Goal: Information Seeking & Learning: Learn about a topic

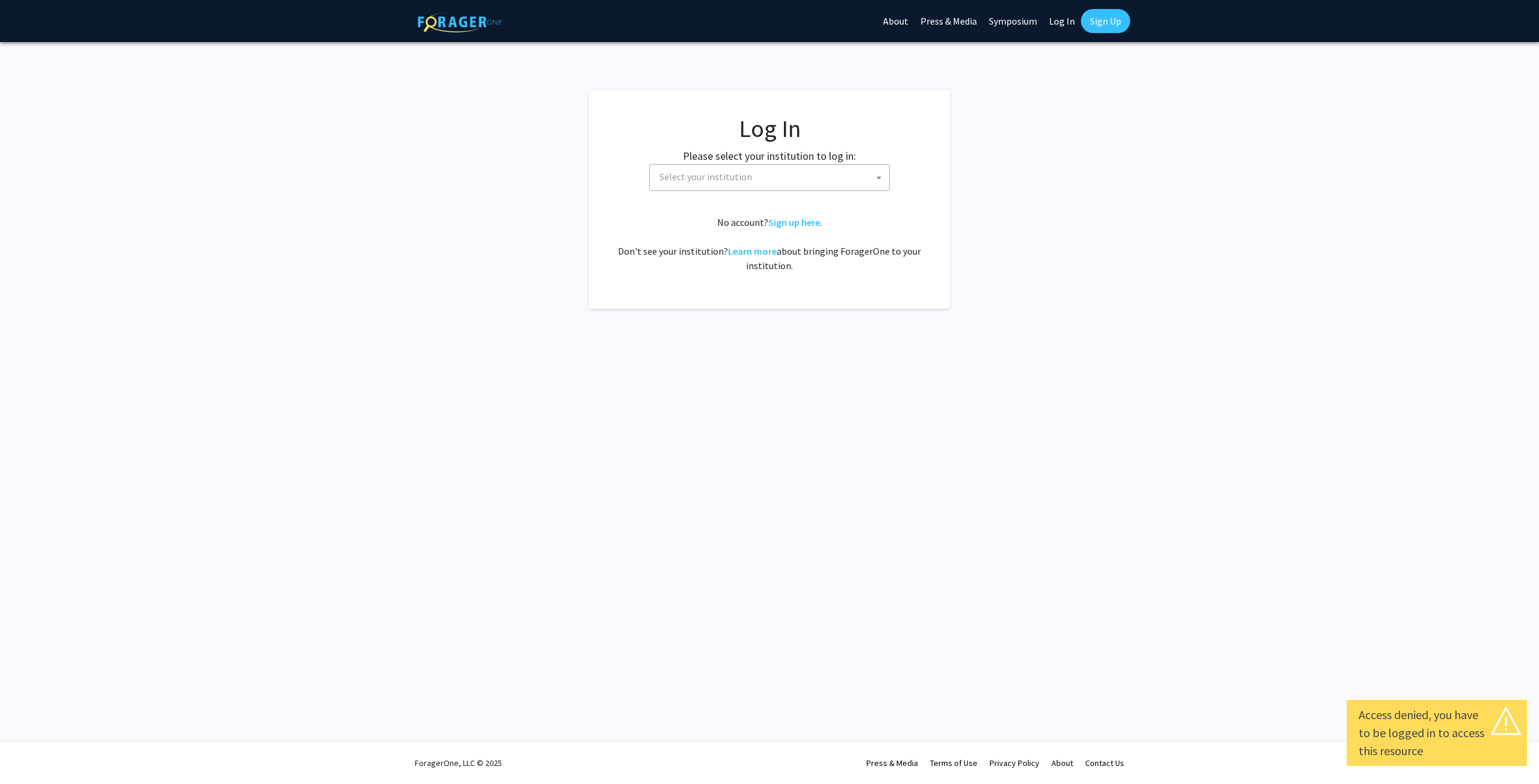
select select
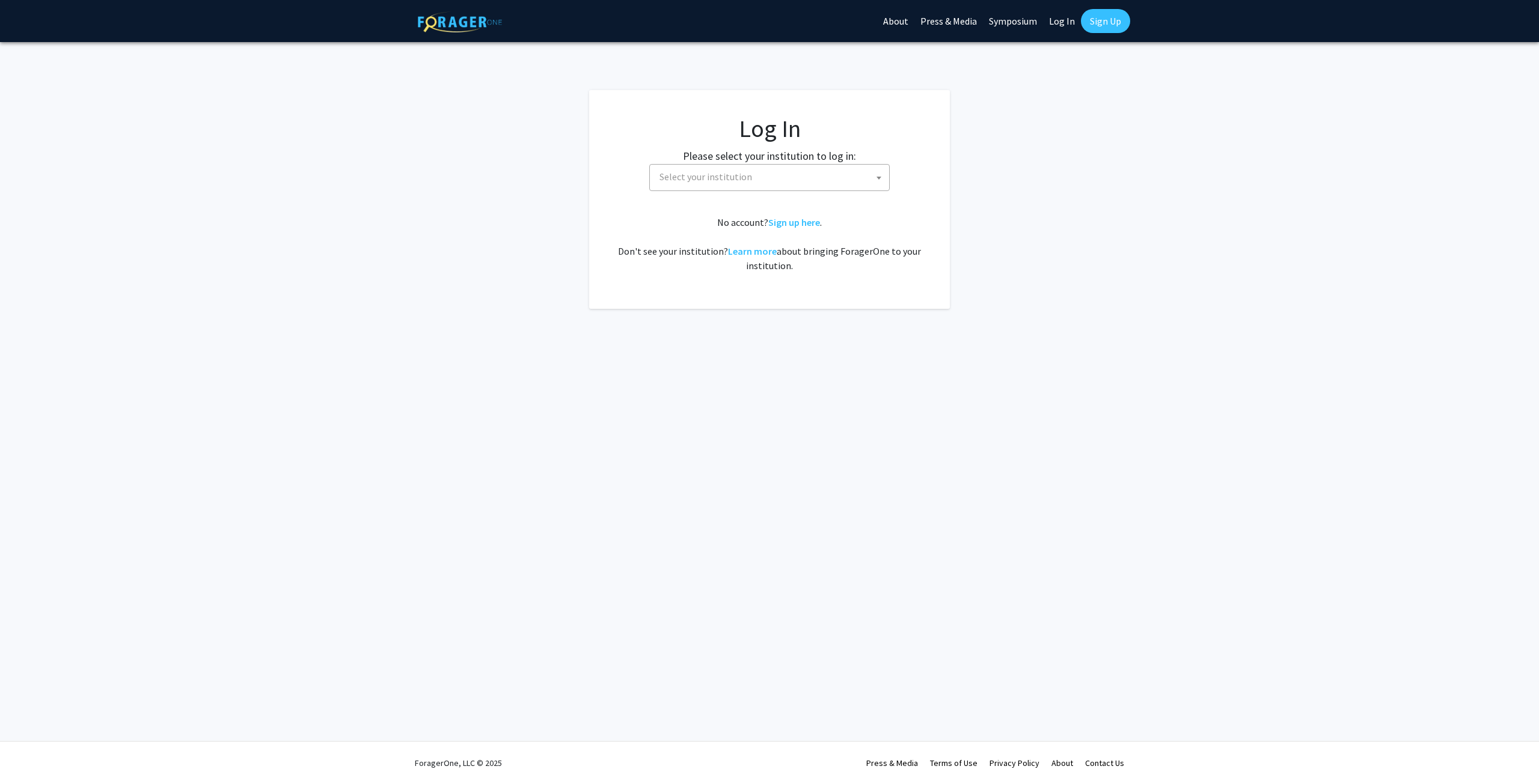
click at [827, 182] on span "Select your institution" at bounding box center [772, 177] width 234 height 25
type input "[PERSON_NAME]"
select select "1"
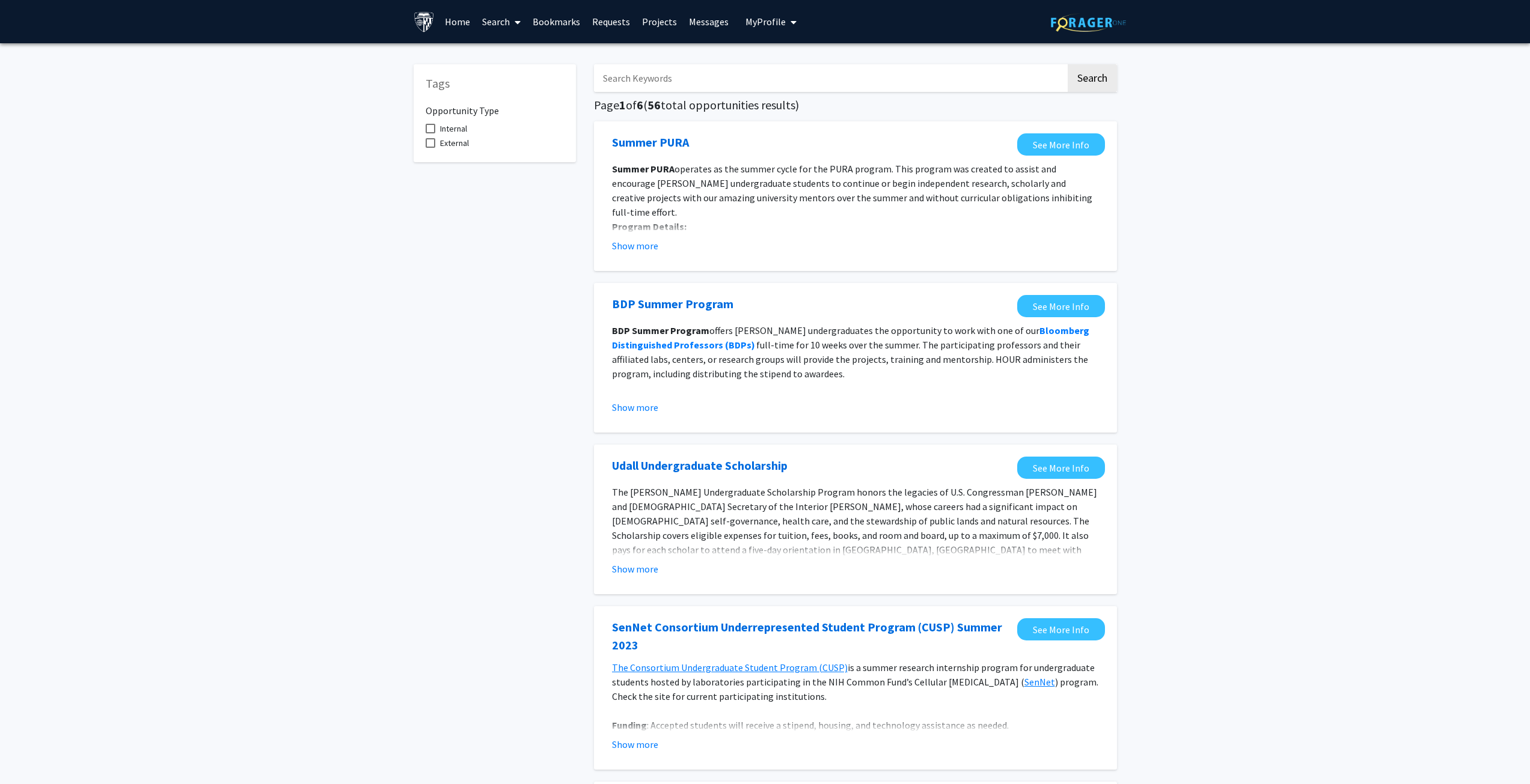
click at [435, 130] on label "Internal" at bounding box center [446, 128] width 41 height 15
click at [430, 134] on input "Internal" at bounding box center [430, 134] width 1 height 1
checkbox input "true"
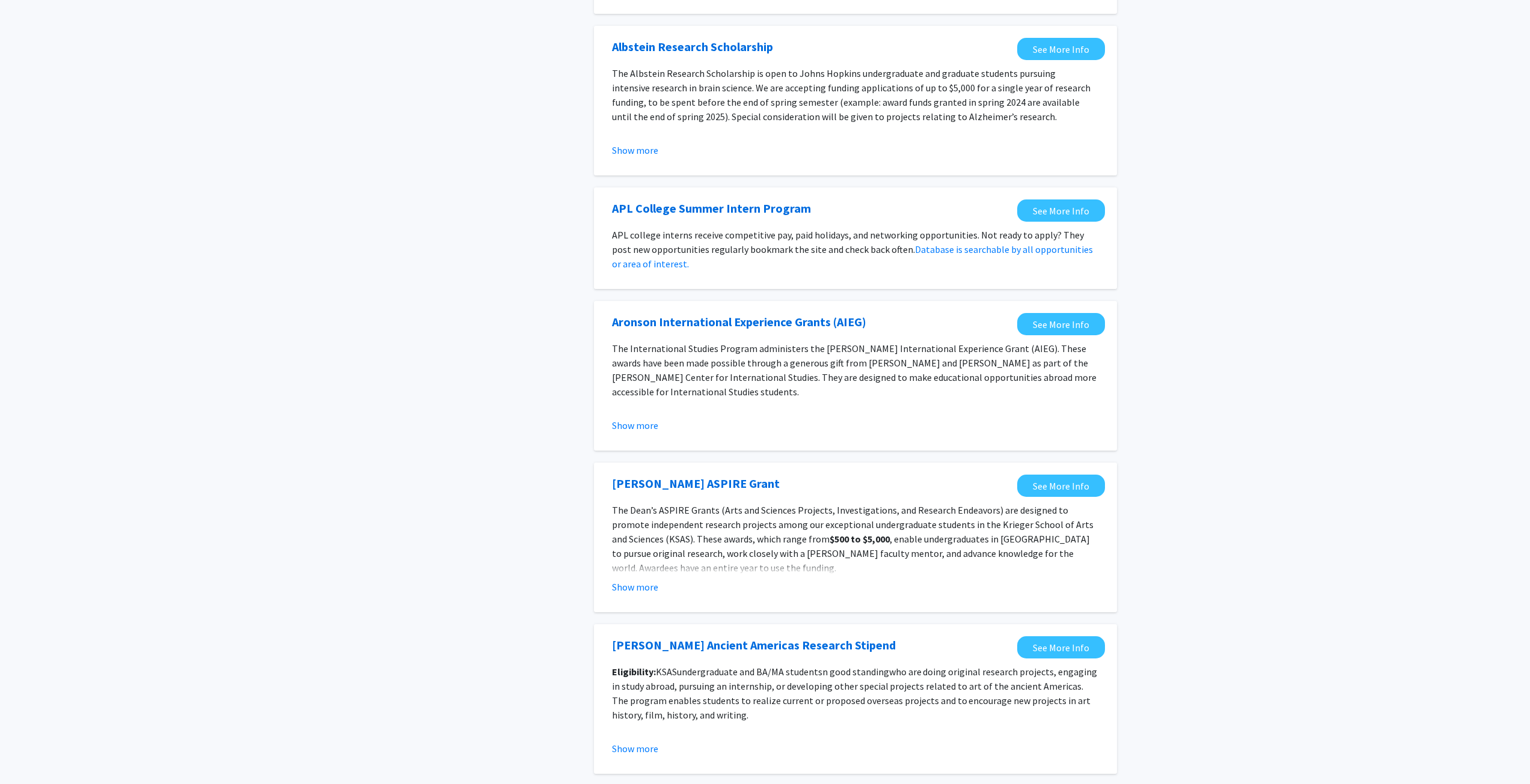
scroll to position [601, 0]
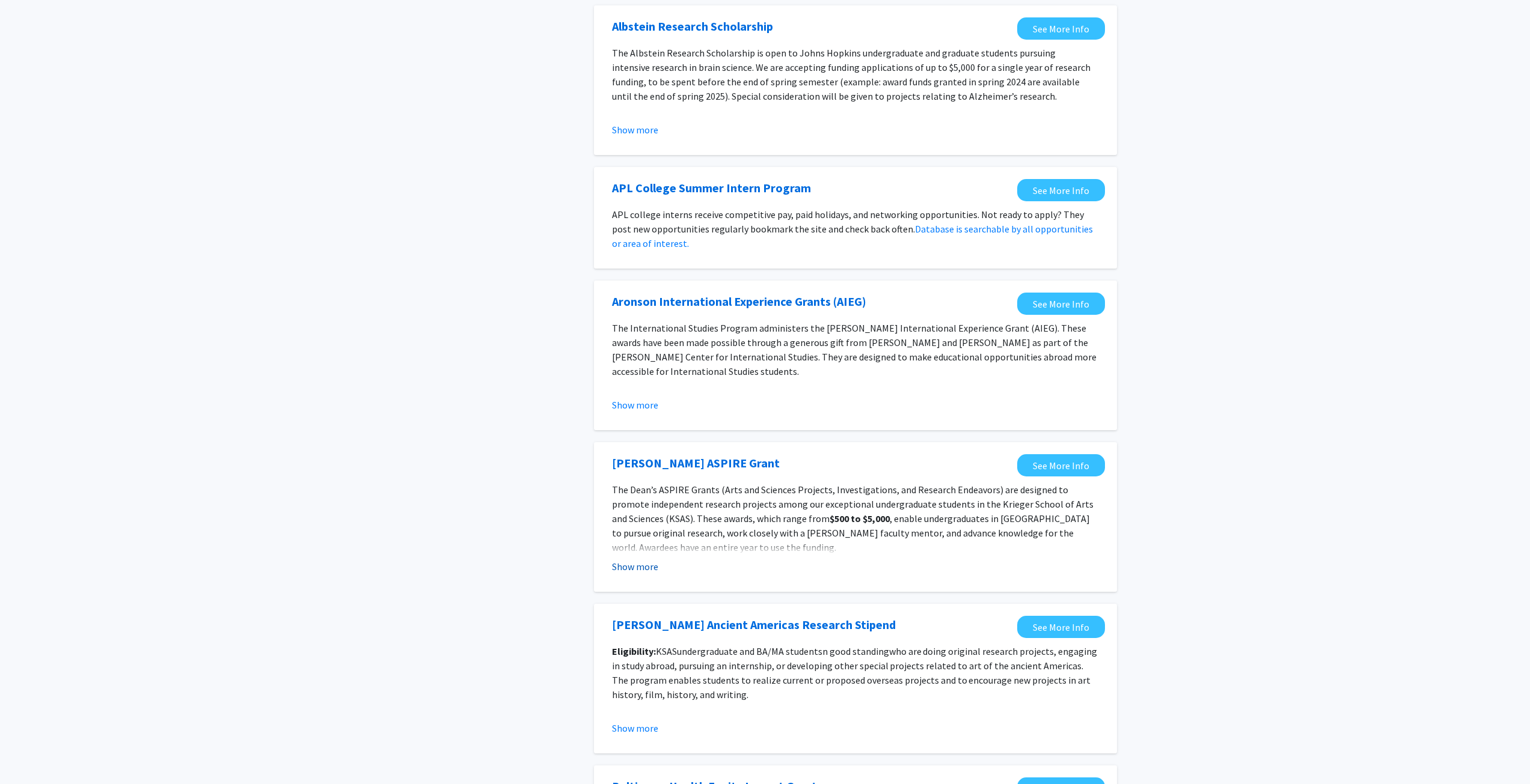
click at [644, 560] on button "Show more" at bounding box center [635, 567] width 47 height 15
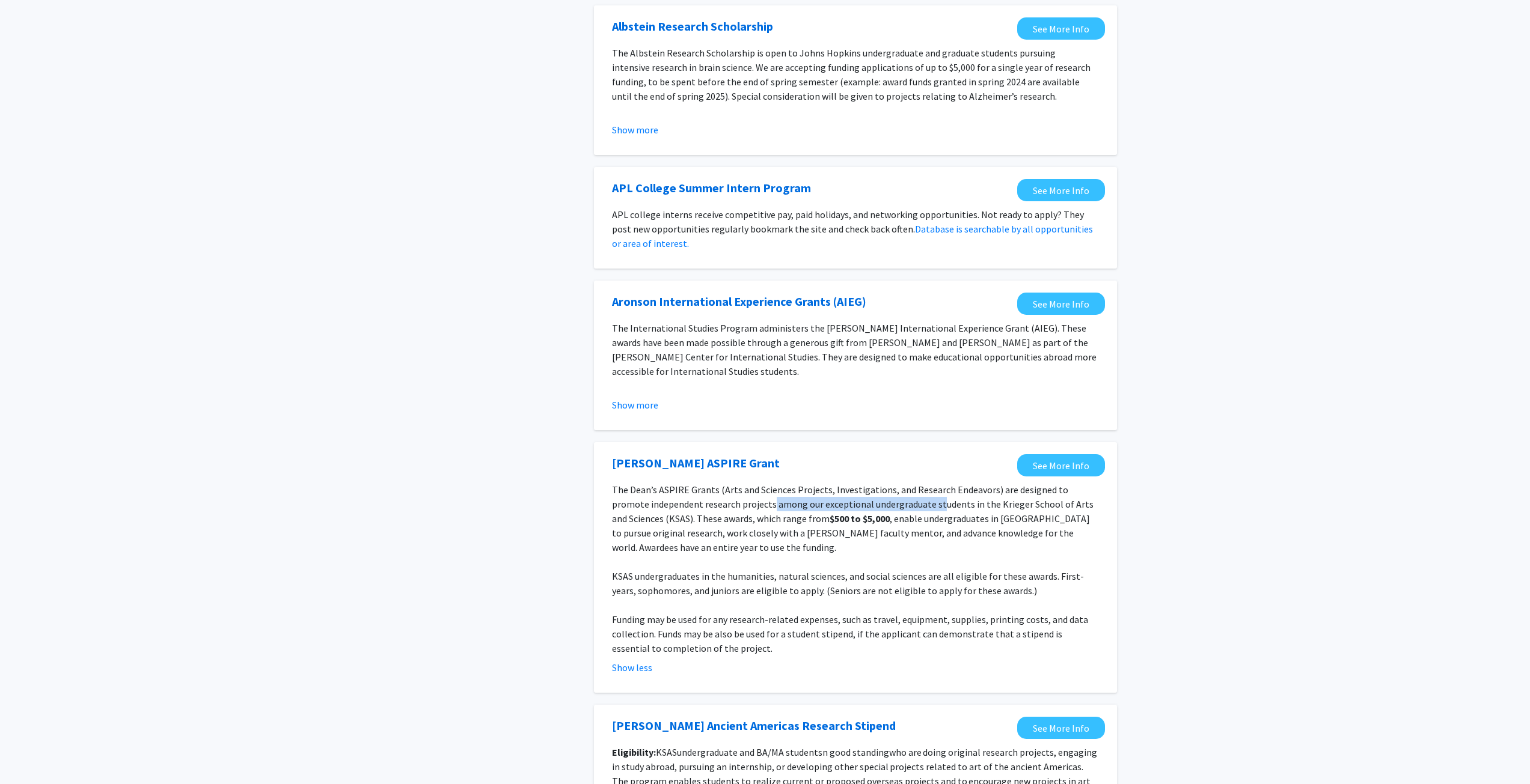
drag, startPoint x: 734, startPoint y: 497, endPoint x: 898, endPoint y: 506, distance: 164.2
click at [898, 506] on p "The Dean’s ASPIRE Grants (Arts and Sciences Projects, Investigations, and Resea…" at bounding box center [855, 519] width 487 height 72
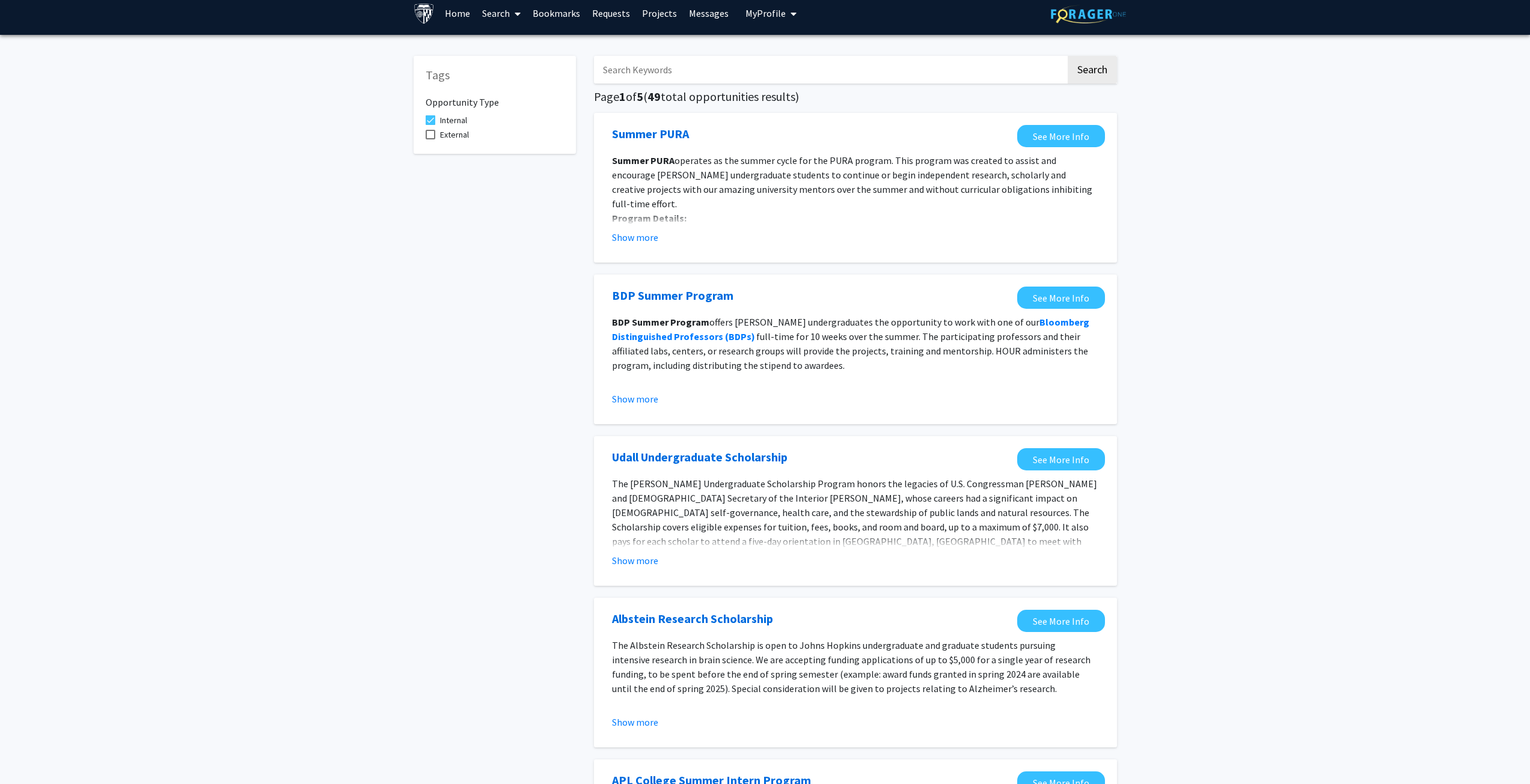
scroll to position [0, 0]
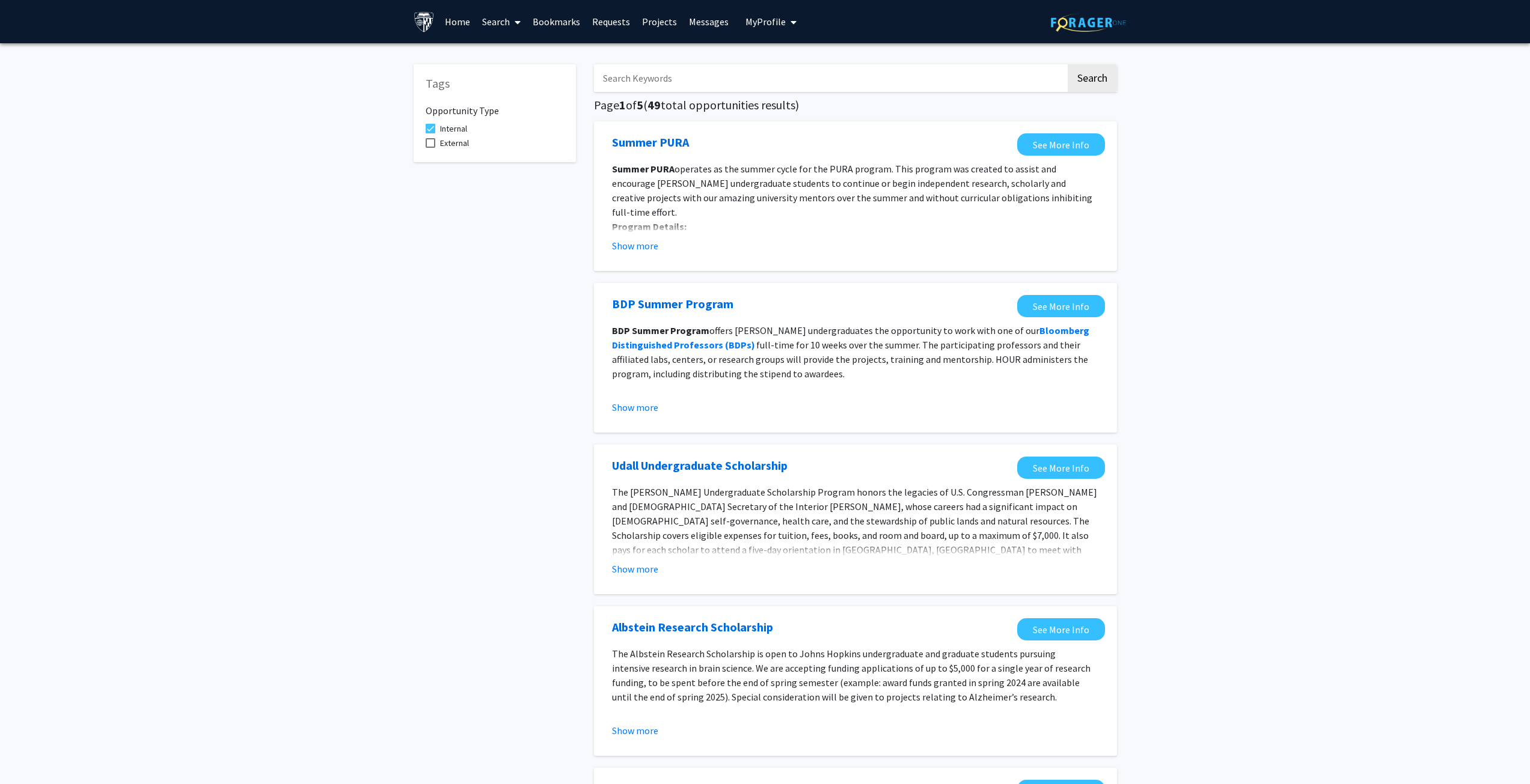
click at [662, 27] on link "Projects" at bounding box center [659, 22] width 47 height 42
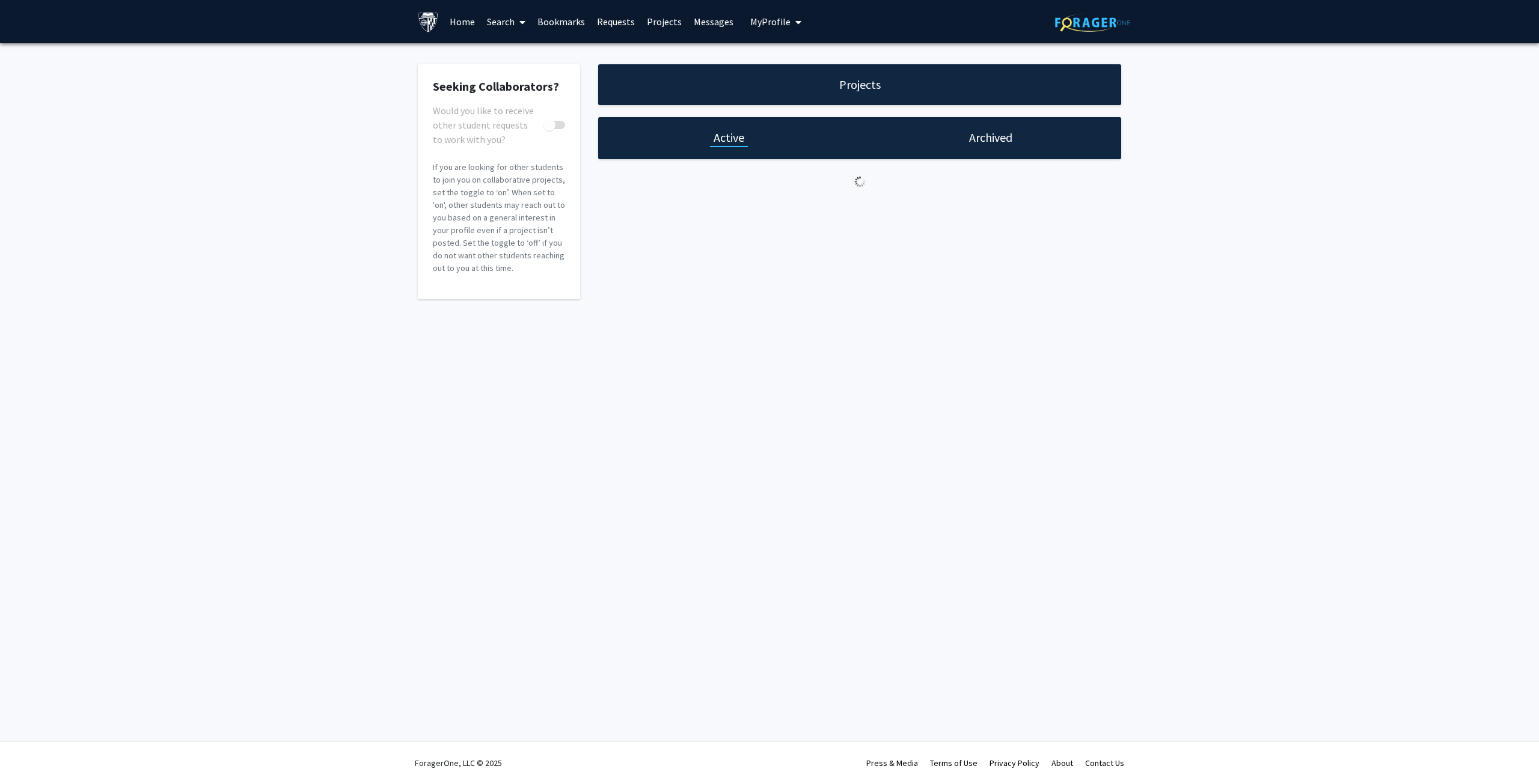
checkbox input "true"
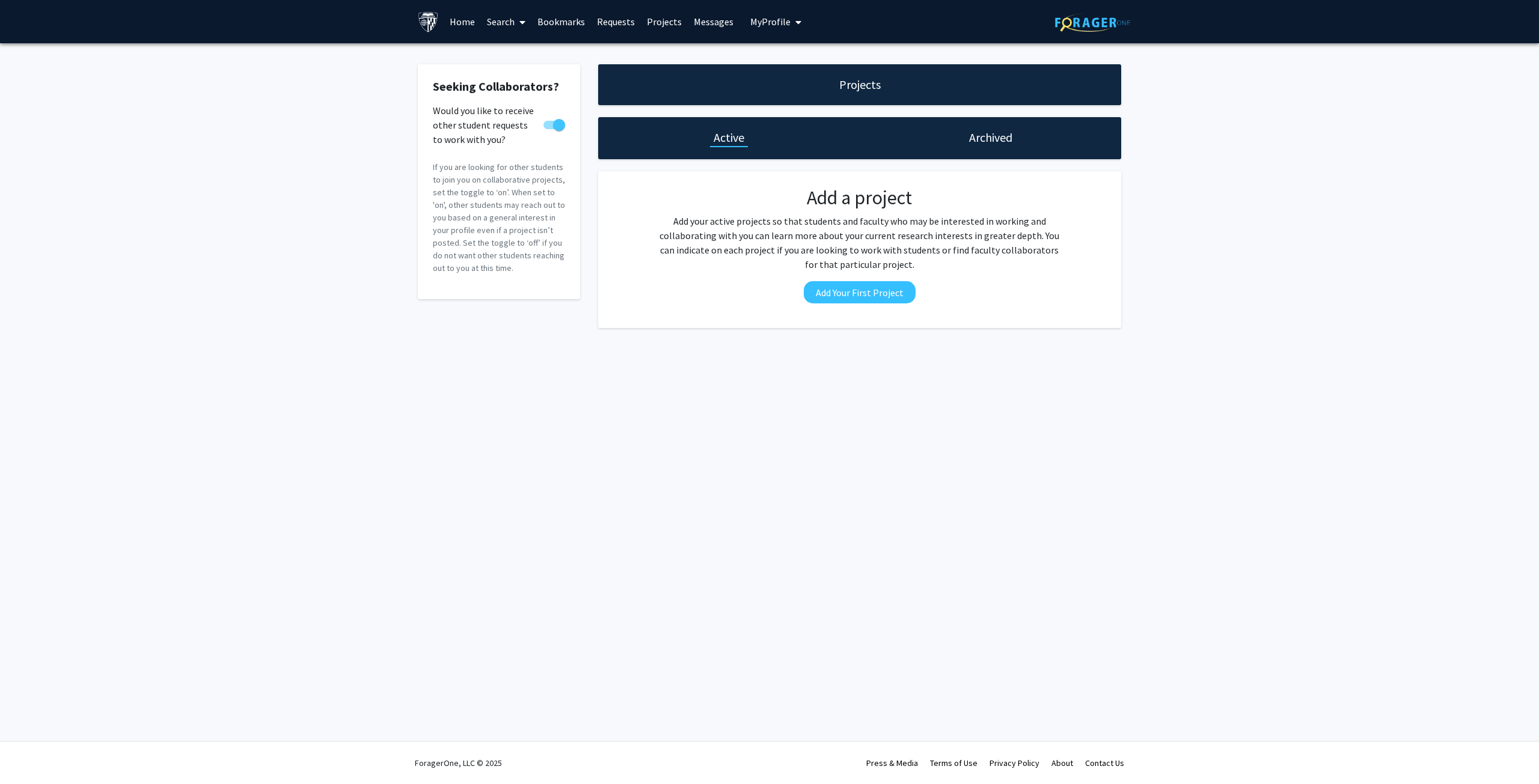
click at [502, 16] on link "Search" at bounding box center [505, 22] width 50 height 42
click at [541, 60] on span "Faculty/Staff" at bounding box center [525, 55] width 89 height 24
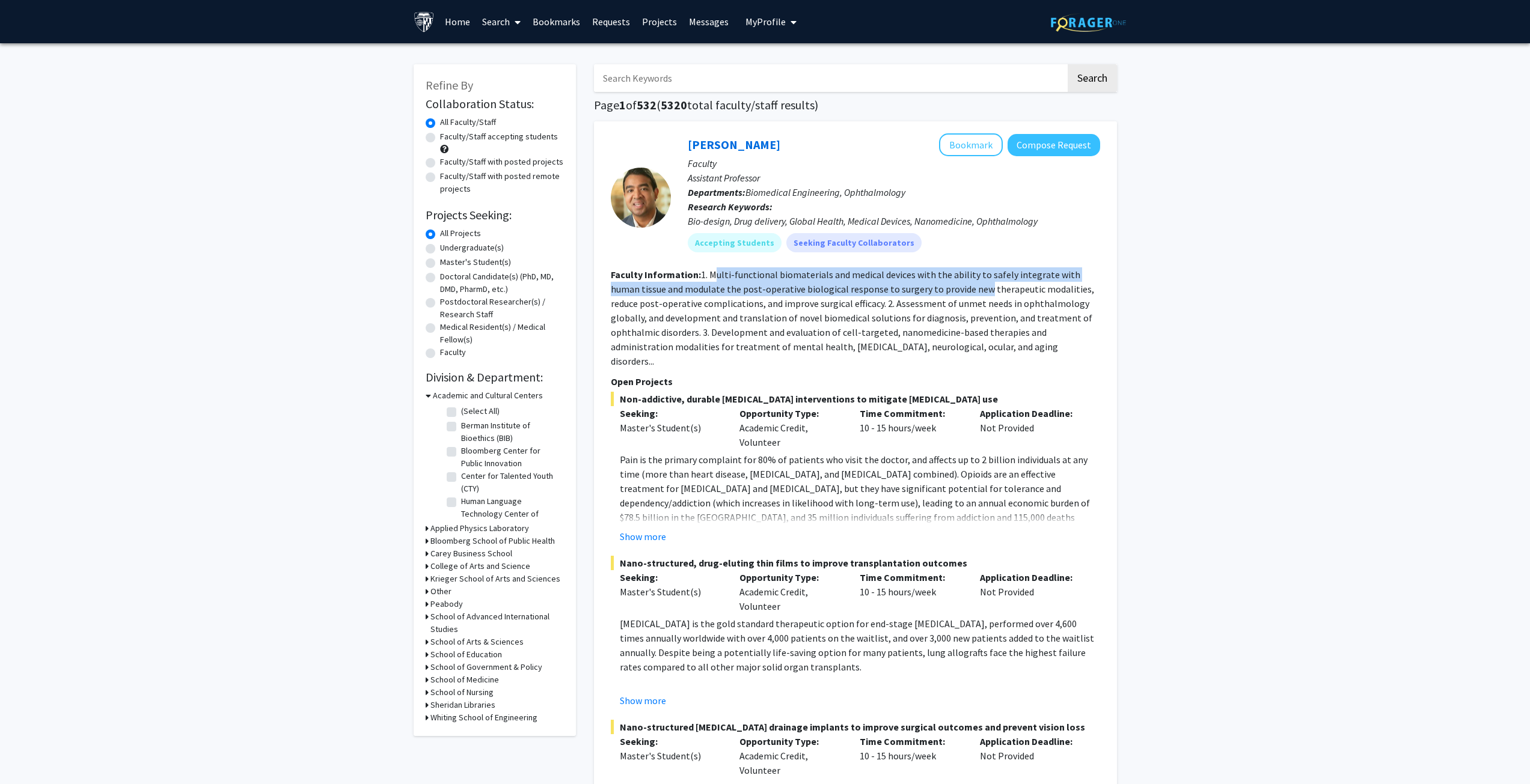
drag, startPoint x: 713, startPoint y: 274, endPoint x: 949, endPoint y: 286, distance: 236.3
click at [949, 286] on fg-read-more "1. Multi-functional biomaterials and medical devices with the ability to safely…" at bounding box center [852, 317] width 484 height 99
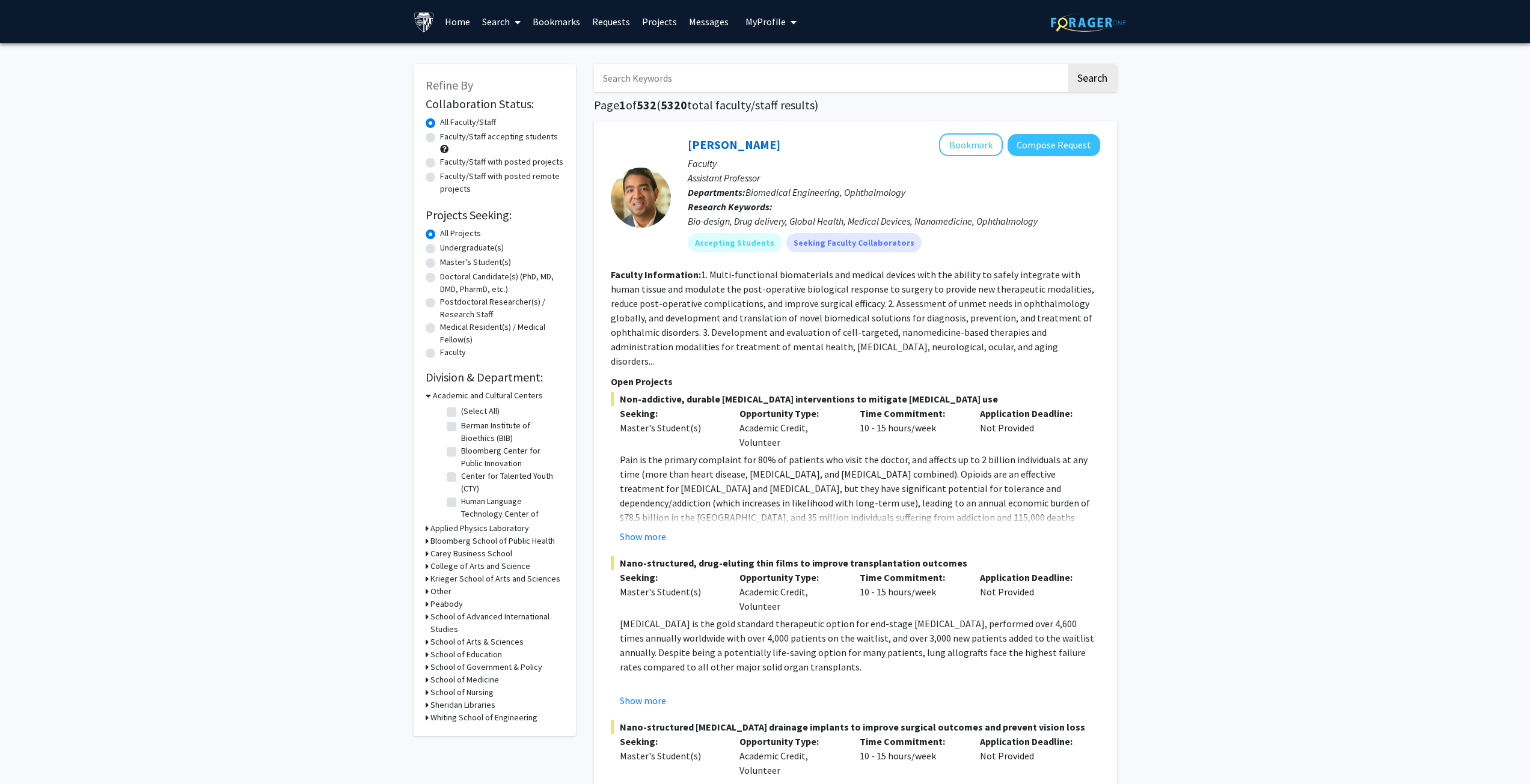
click at [494, 16] on link "Search" at bounding box center [501, 22] width 50 height 42
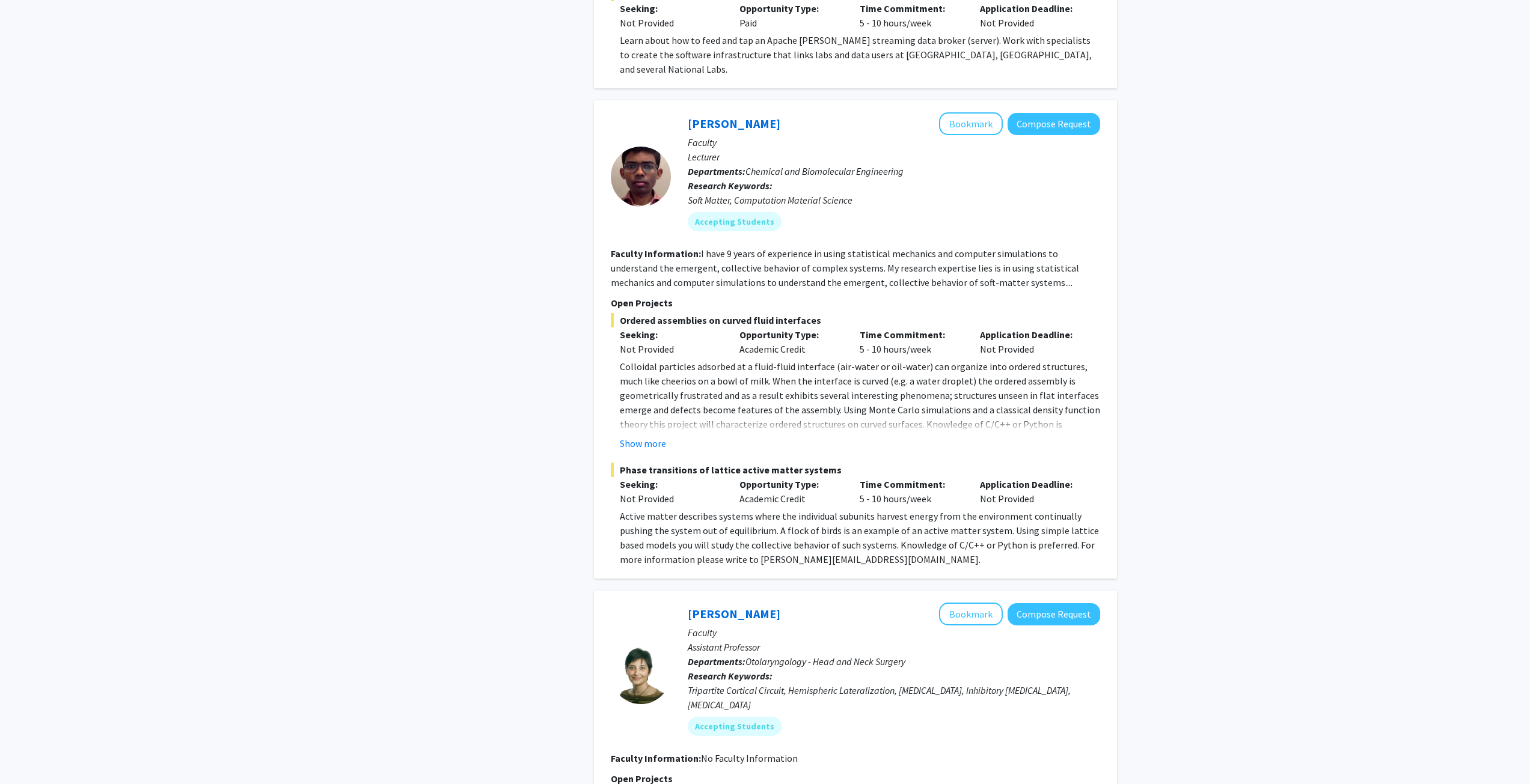
scroll to position [1262, 0]
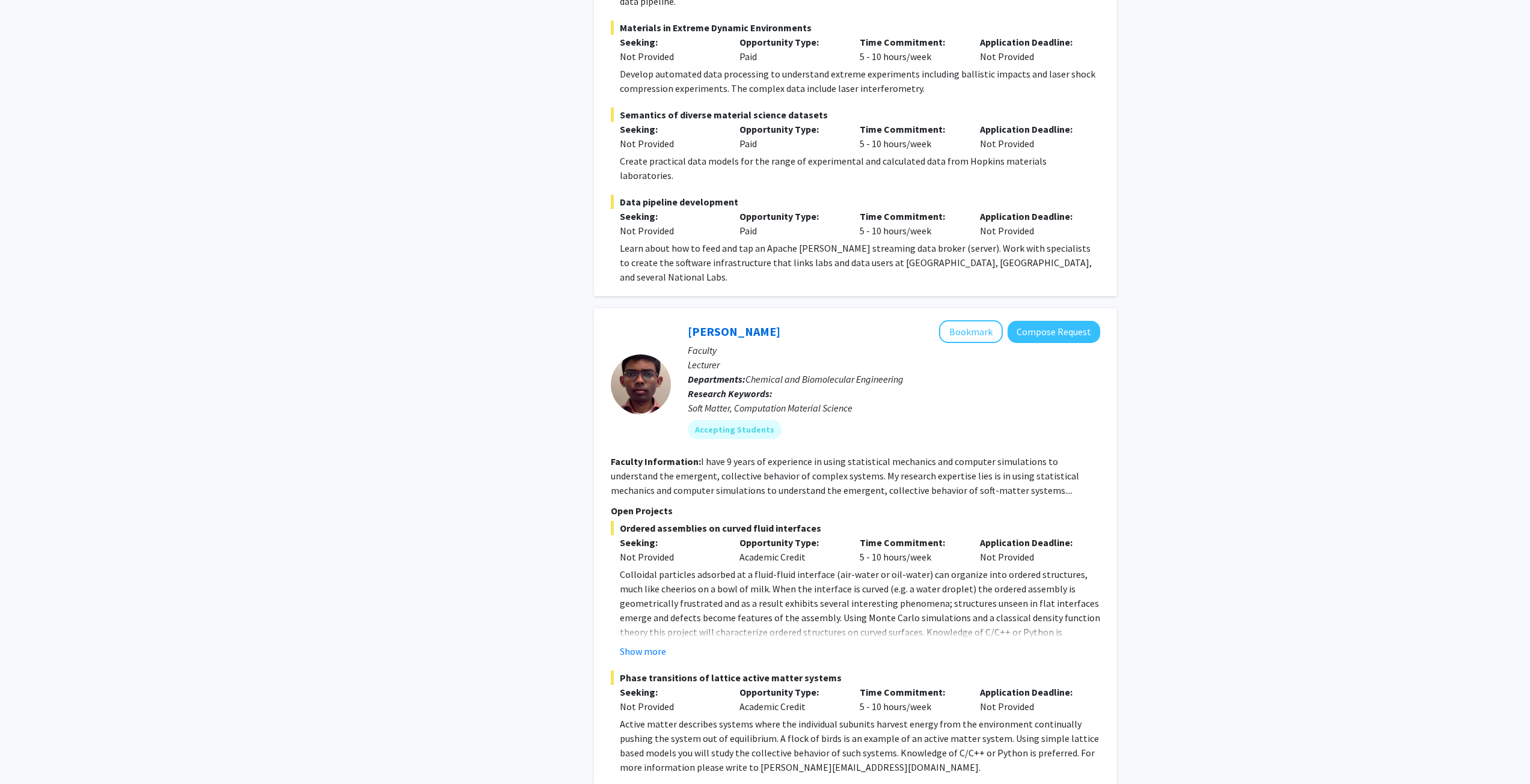
drag, startPoint x: 651, startPoint y: 345, endPoint x: 587, endPoint y: 326, distance: 66.8
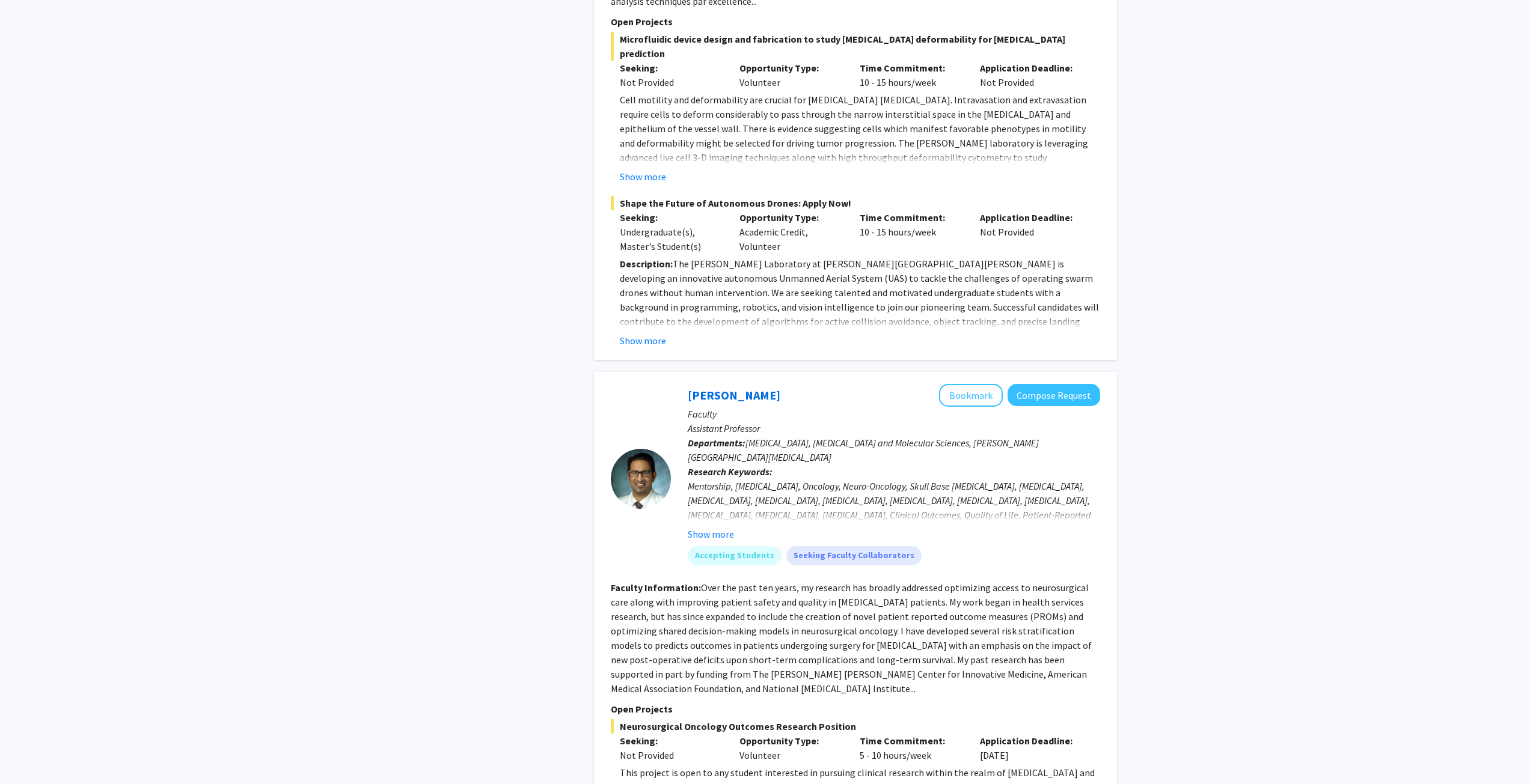
scroll to position [4207, 0]
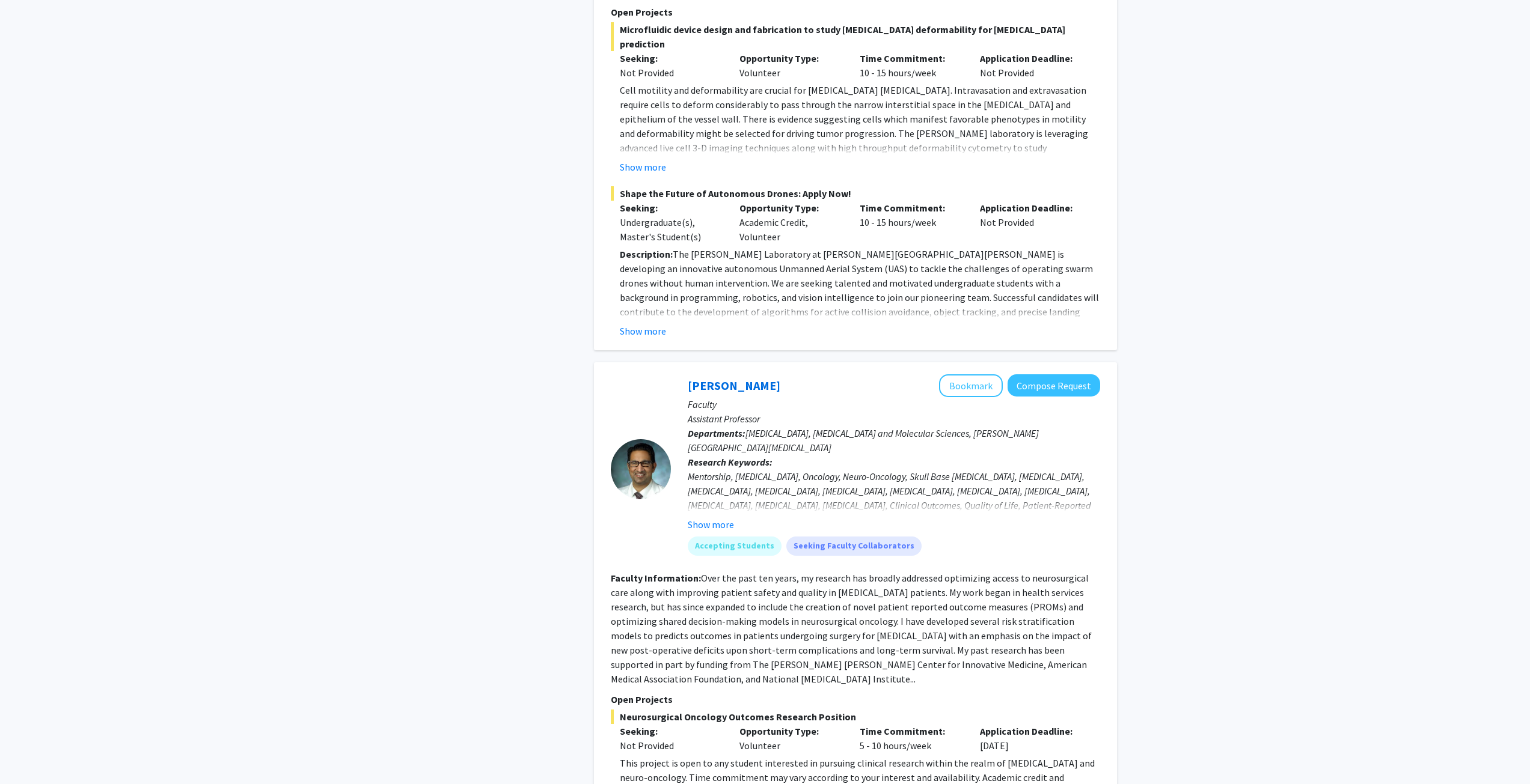
drag, startPoint x: 774, startPoint y: 283, endPoint x: 679, endPoint y: 267, distance: 96.3
click at [679, 363] on div "Raj Mukherjee Bookmark Compose Request Faculty Assistant Professor Departments:…" at bounding box center [855, 700] width 523 height 675
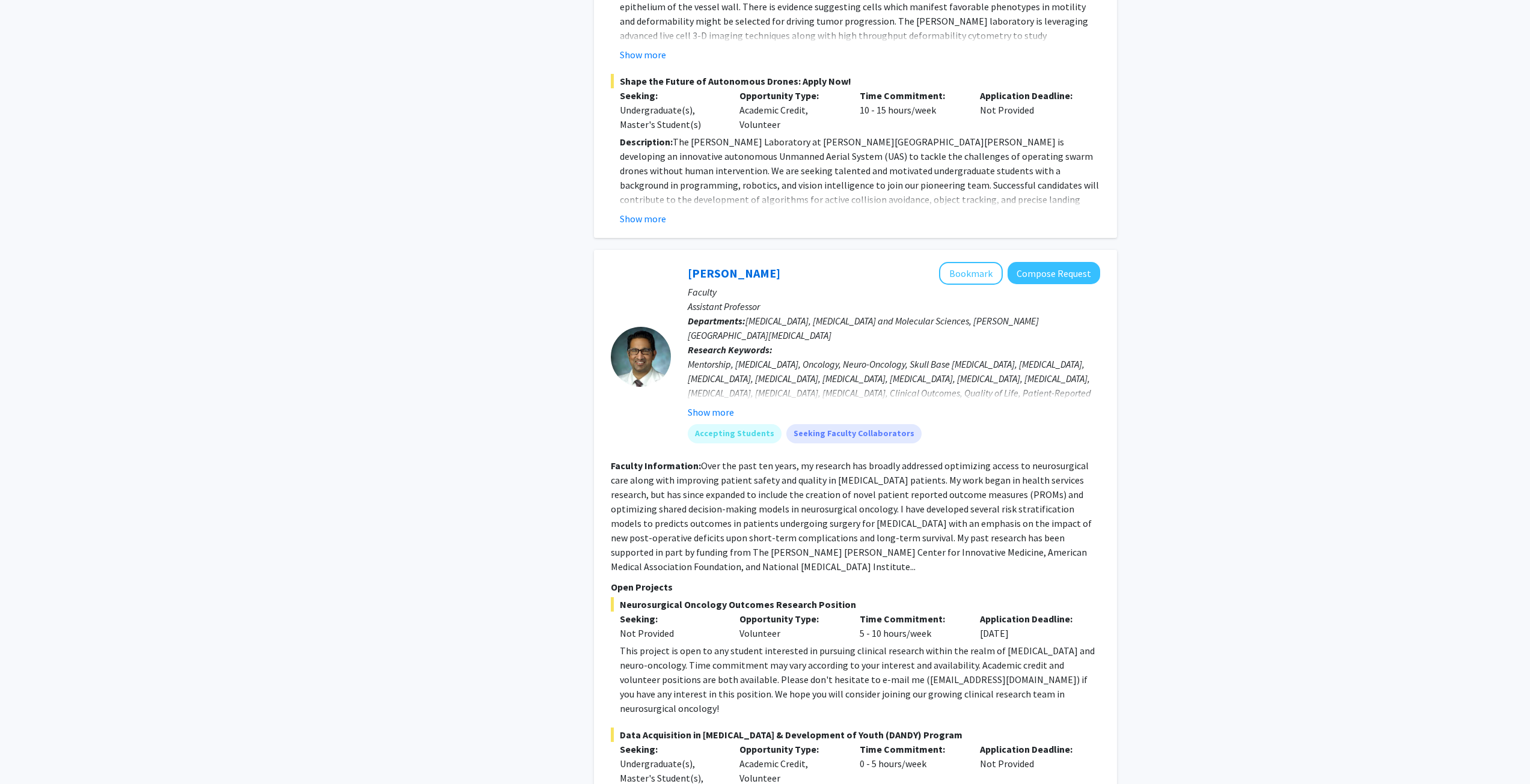
scroll to position [4328, 0]
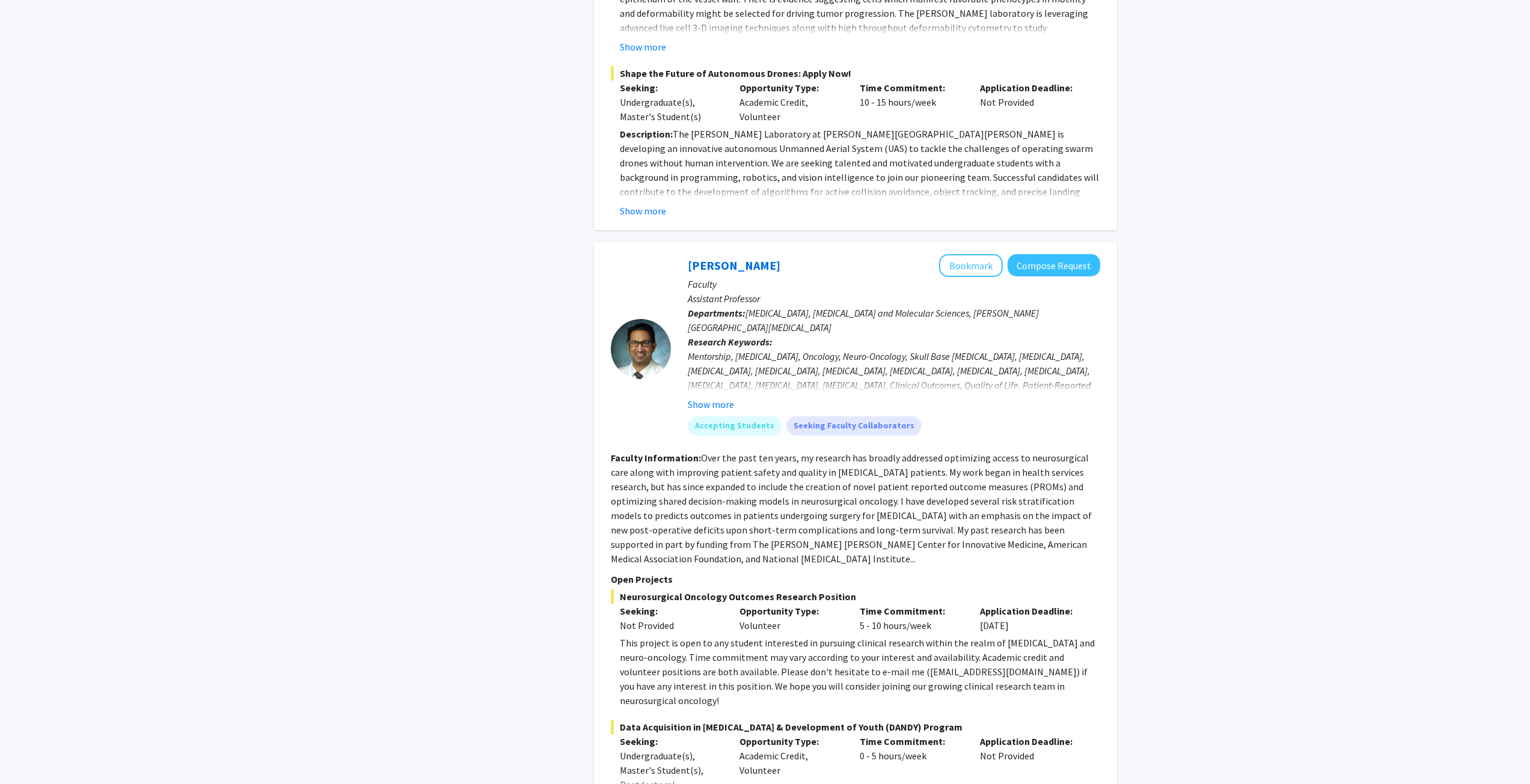
click at [692, 397] on button "Show more" at bounding box center [711, 404] width 47 height 15
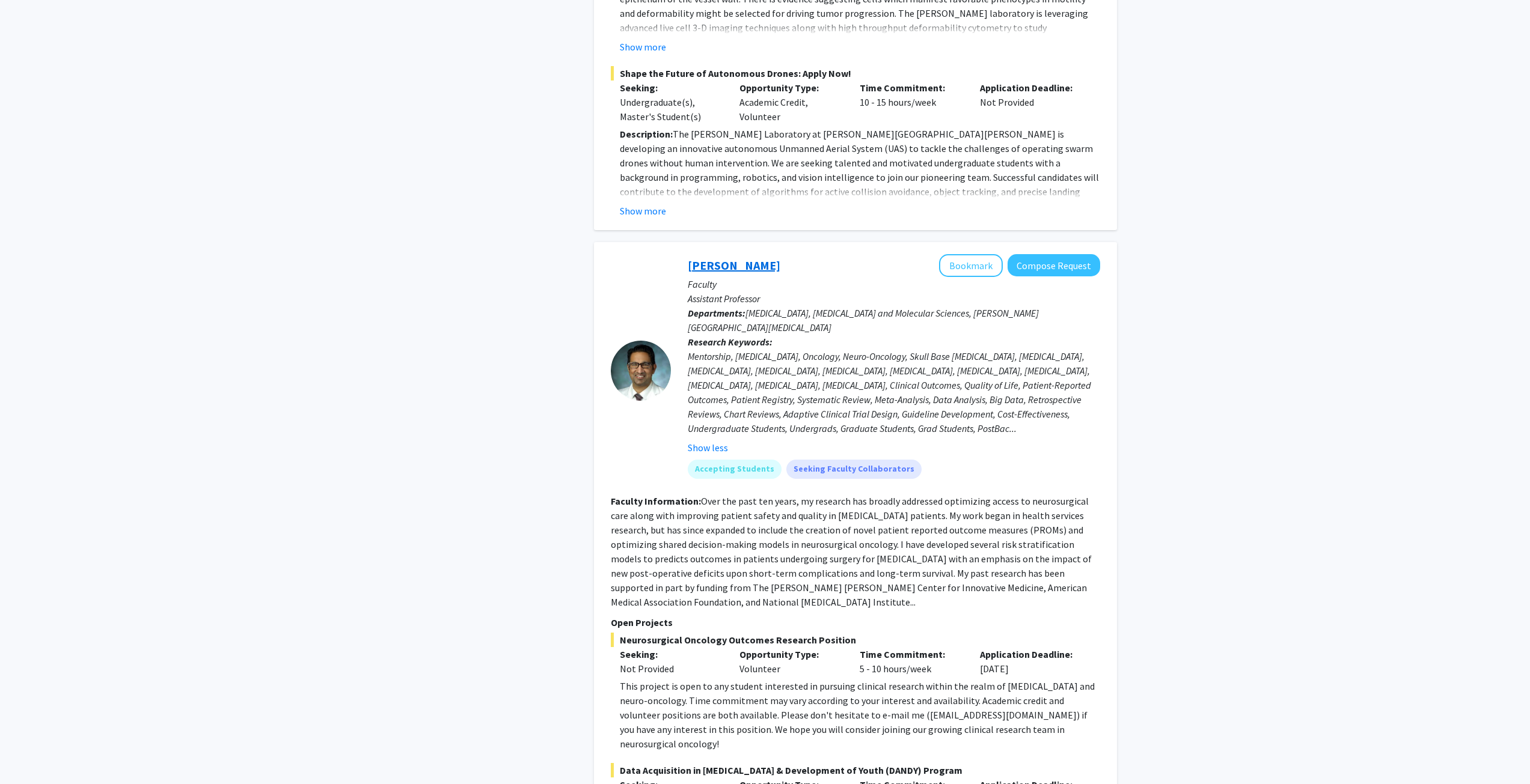
drag, startPoint x: 719, startPoint y: 151, endPoint x: 700, endPoint y: 161, distance: 21.5
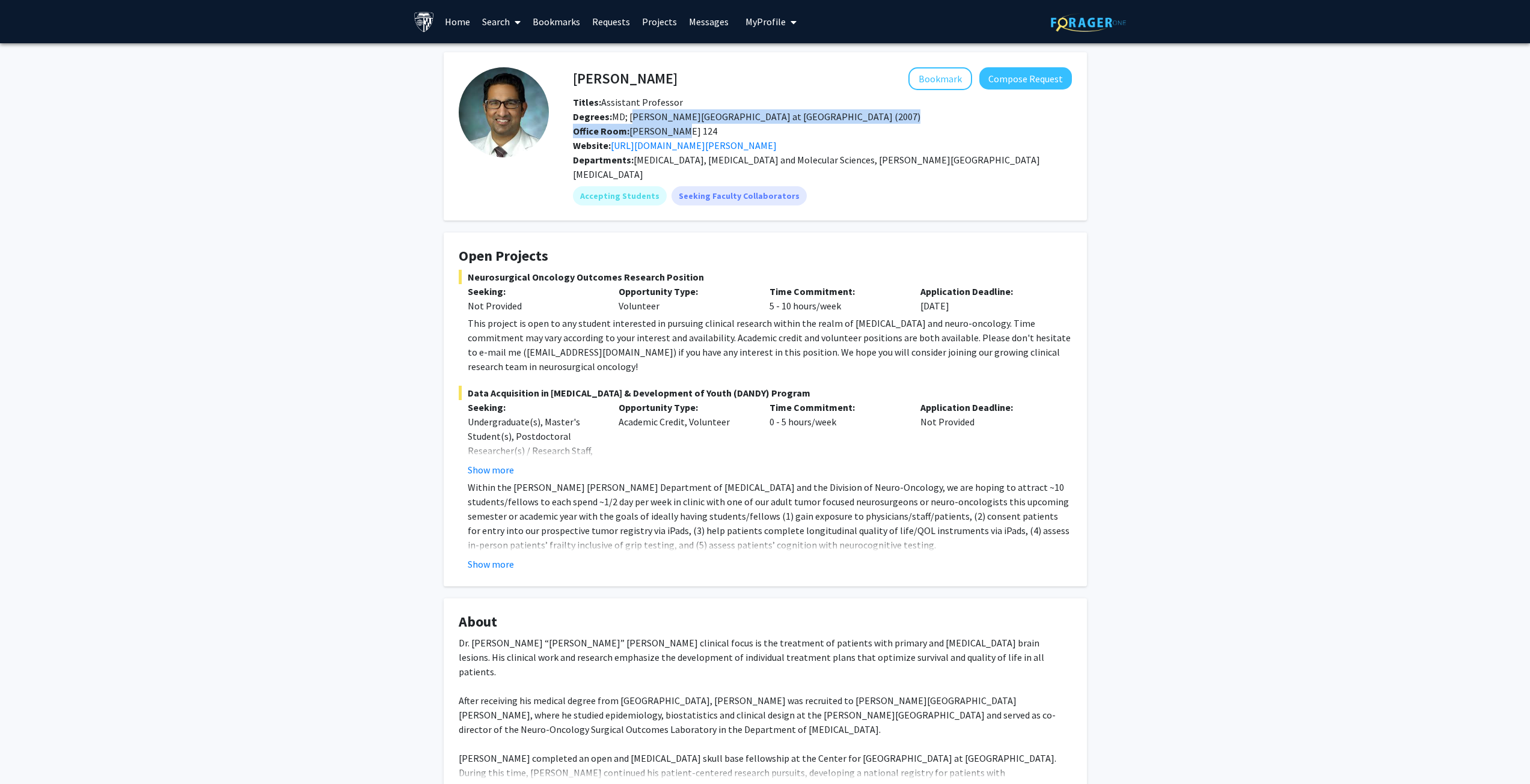
drag, startPoint x: 630, startPoint y: 115, endPoint x: 817, endPoint y: 127, distance: 187.4
click at [817, 127] on div "Titles: Assistant Professor Degrees: MD; [PERSON_NAME] School of Medicine at [G…" at bounding box center [822, 123] width 517 height 57
click at [487, 463] on button "Show more" at bounding box center [491, 470] width 47 height 15
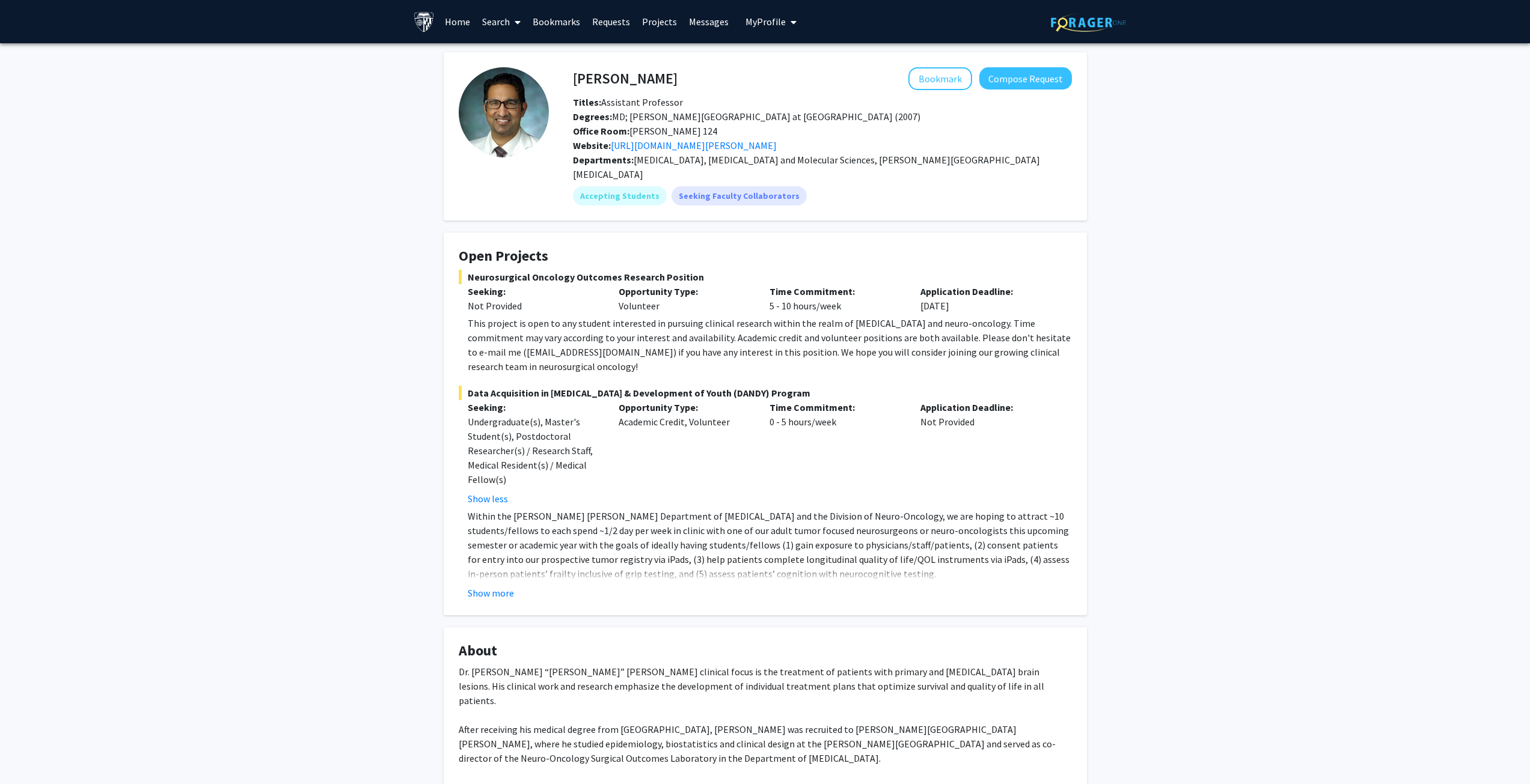
click at [602, 73] on h4 "Raj Mukherjee" at bounding box center [625, 78] width 105 height 23
